Goal: Task Accomplishment & Management: Manage account settings

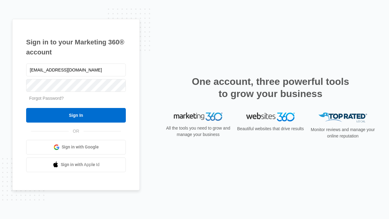
type input "[EMAIL_ADDRESS][DOMAIN_NAME]"
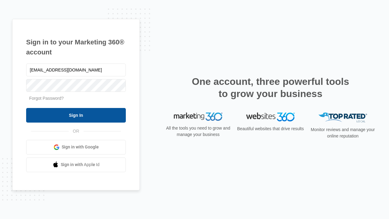
click at [76, 115] on input "Sign In" at bounding box center [76, 115] width 100 height 15
